Goal: Task Accomplishment & Management: Manage account settings

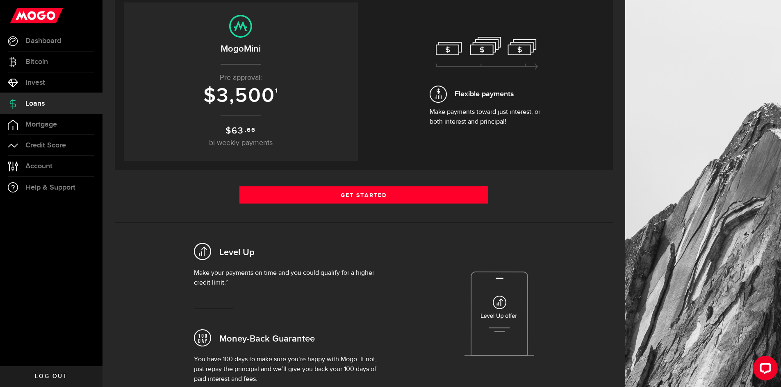
scroll to position [82, 0]
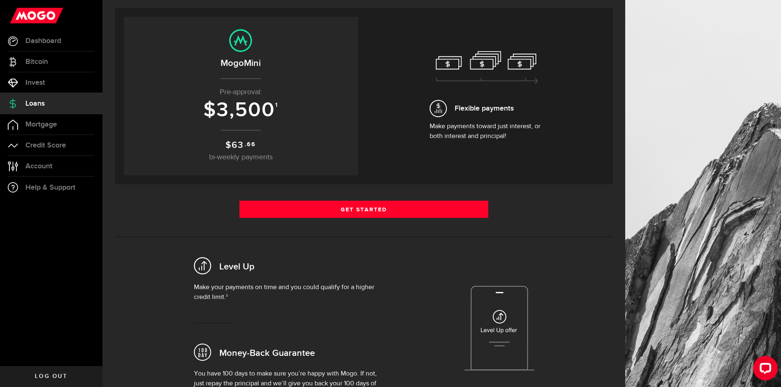
click at [246, 109] on span "3,500" at bounding box center [245, 110] width 59 height 25
drag, startPoint x: 253, startPoint y: 48, endPoint x: 252, endPoint y: 55, distance: 7.0
click at [252, 48] on icon at bounding box center [240, 40] width 23 height 23
click at [258, 77] on center "MogoMini Pre-approval: $ 3,500 1 $ 63 .66 bi-weekly payments" at bounding box center [241, 96] width 218 height 134
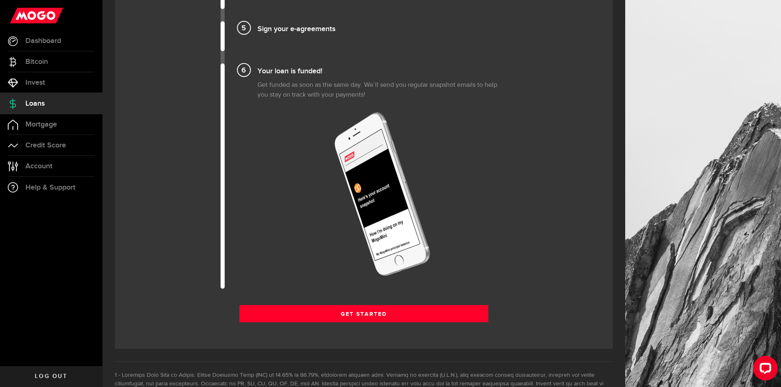
scroll to position [1025, 0]
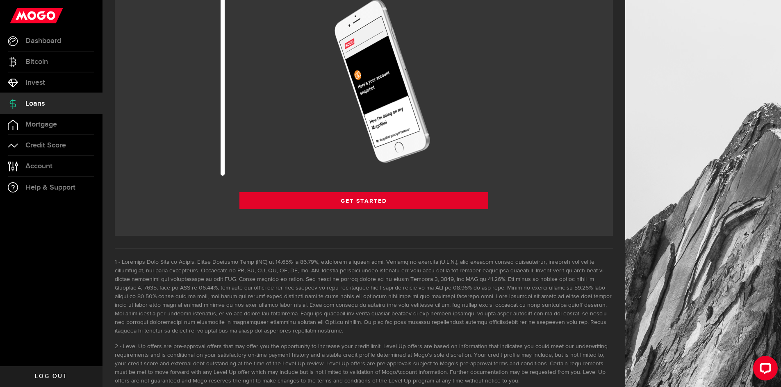
drag, startPoint x: 377, startPoint y: 186, endPoint x: 378, endPoint y: 195, distance: 9.1
click at [378, 199] on link "Get Started" at bounding box center [363, 200] width 249 height 17
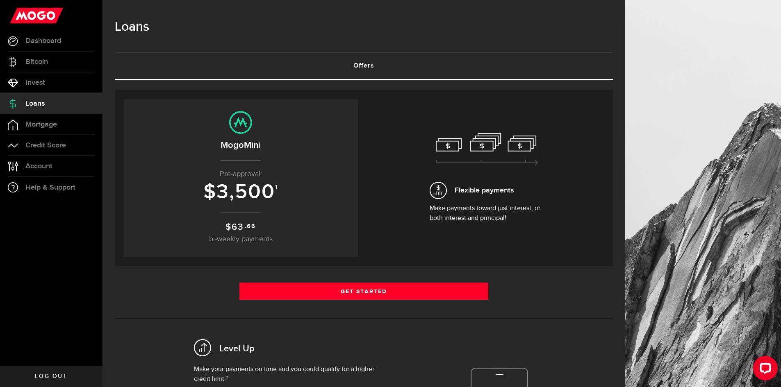
click at [251, 234] on p "$ 63 .66 bi-weekly payments" at bounding box center [241, 233] width 218 height 25
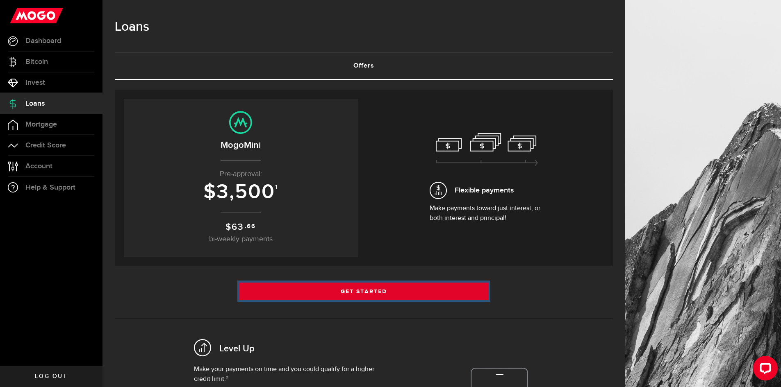
click at [330, 298] on link "Get Started" at bounding box center [363, 291] width 249 height 17
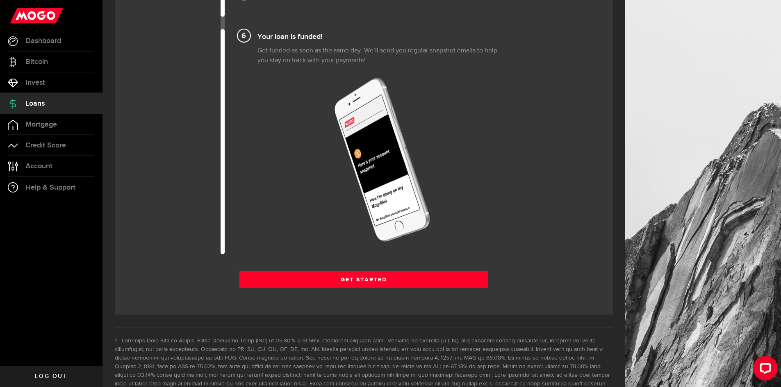
scroll to position [820, 0]
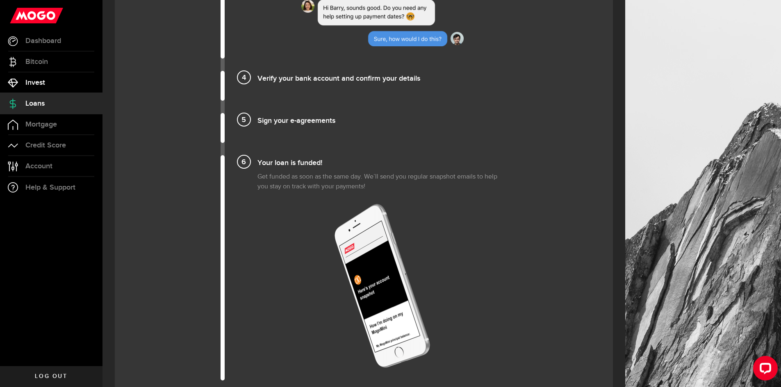
click at [40, 81] on span "Invest" at bounding box center [35, 82] width 20 height 7
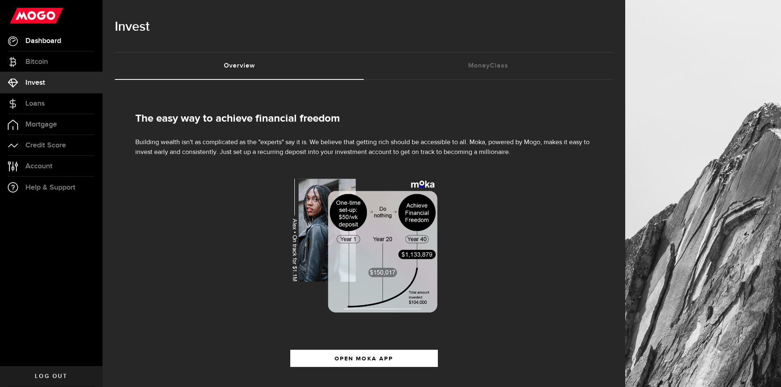
click at [42, 47] on link "Dashboard" at bounding box center [51, 41] width 102 height 20
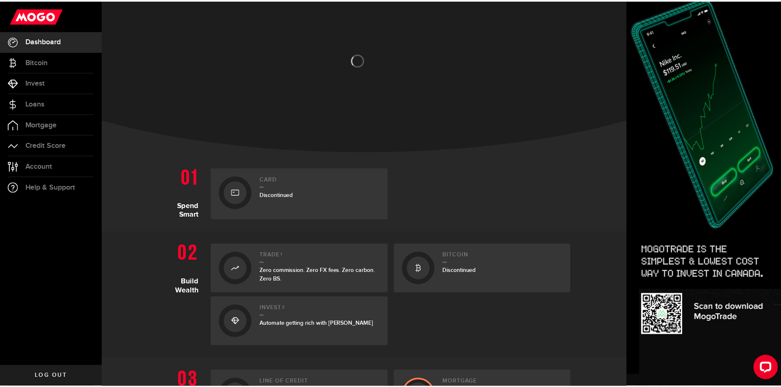
scroll to position [41, 0]
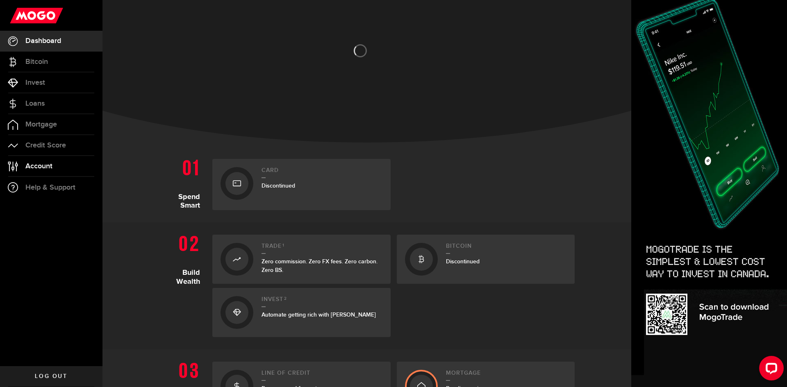
click at [58, 159] on link "Account Compte" at bounding box center [51, 166] width 102 height 20
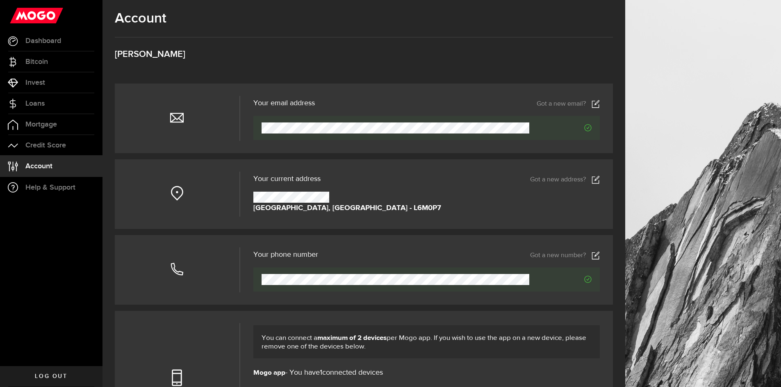
click at [564, 180] on link "Got a new address?" at bounding box center [565, 180] width 70 height 8
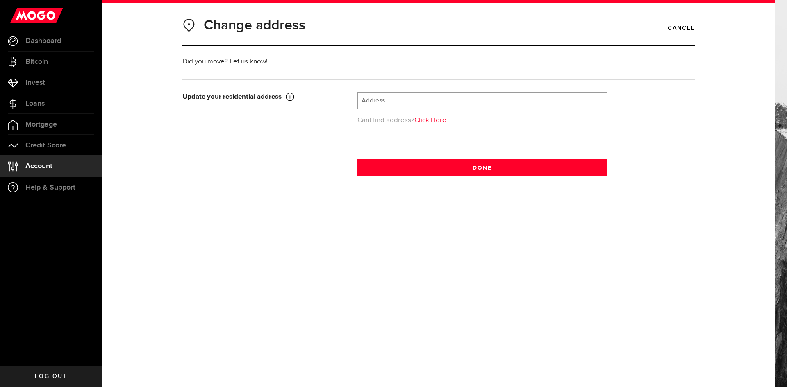
click at [381, 108] on input "text" at bounding box center [482, 101] width 248 height 16
type input "8"
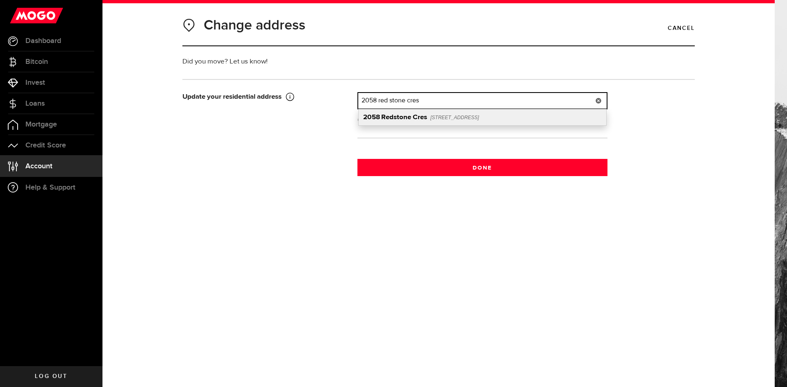
click at [427, 123] on div "2058 Redstone Cres Oakville, ON, L6M 5B1" at bounding box center [483, 117] width 248 height 16
type input "2058 Redstone Cres"
type input "2058"
type input "Redstone Cres"
type input "Oakville"
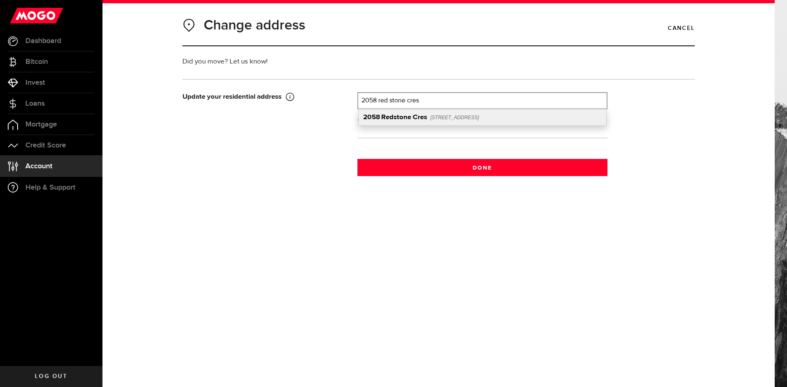
select select "ON"
type input "L6M 5B1"
type input "[GEOGRAPHIC_DATA]"
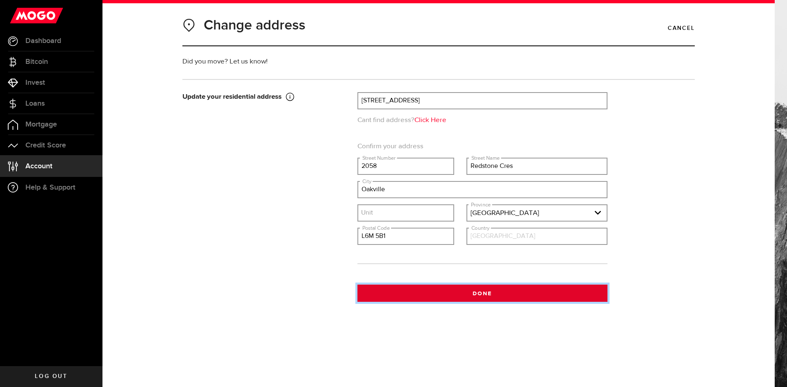
click at [470, 295] on button "Done" at bounding box center [483, 293] width 250 height 17
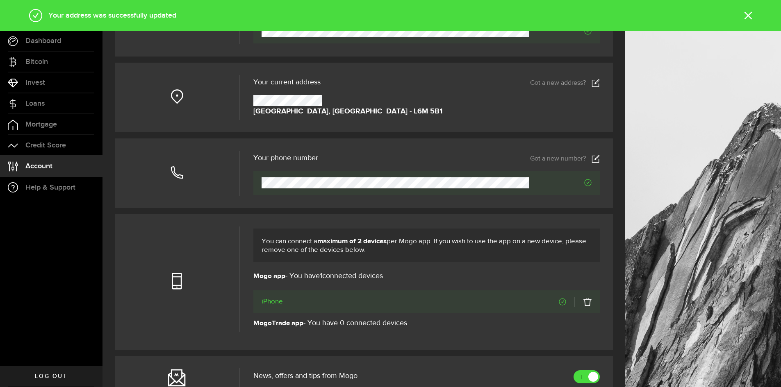
scroll to position [123, 0]
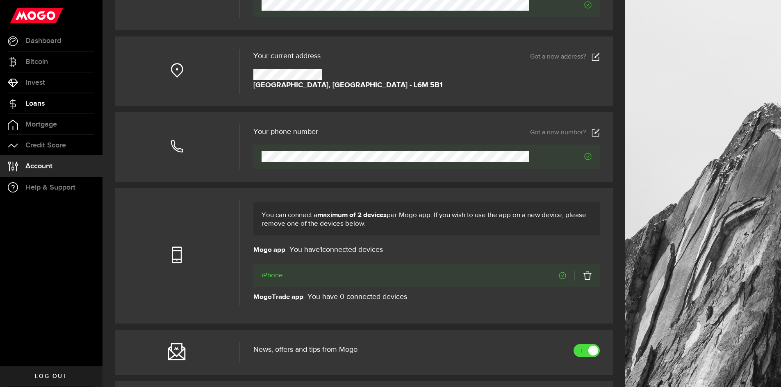
click at [51, 101] on link "Loans" at bounding box center [51, 103] width 102 height 20
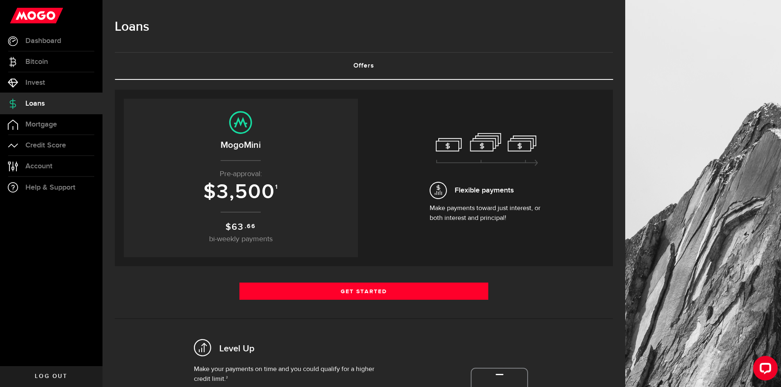
click at [487, 157] on icon at bounding box center [487, 149] width 102 height 33
click at [475, 189] on span "Flexible payments" at bounding box center [484, 190] width 59 height 11
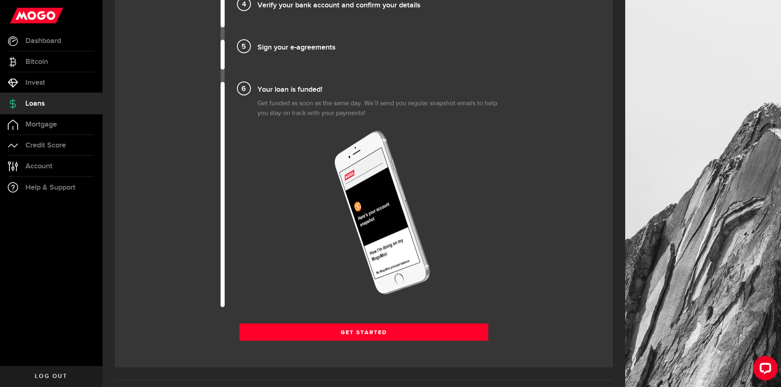
scroll to position [1025, 0]
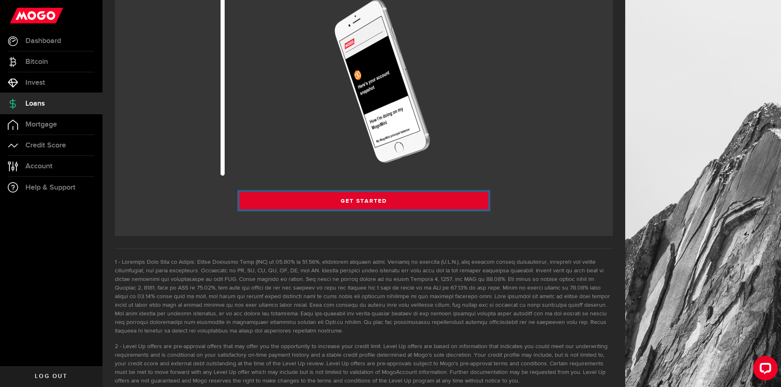
click at [387, 199] on link "Get Started" at bounding box center [363, 200] width 249 height 17
